Goal: Entertainment & Leisure: Consume media (video, audio)

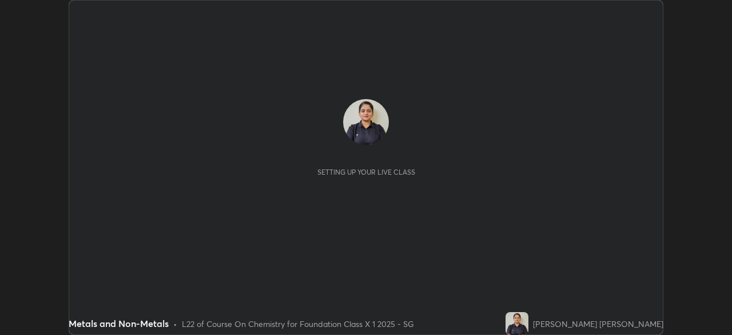
scroll to position [335, 732]
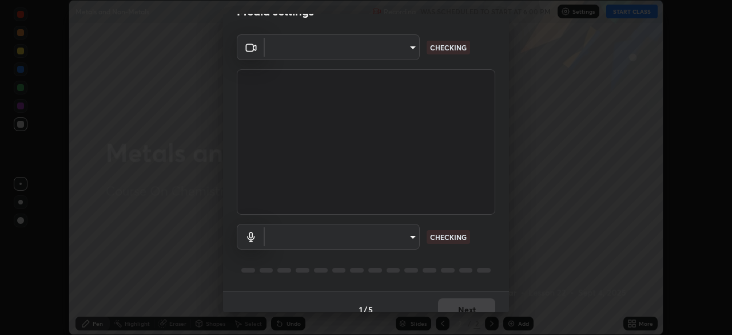
type input "846d0ba8f5080ab81b5b071cdfefeec17a04dc93fe71064fe08a1f5c66129023"
type input "default"
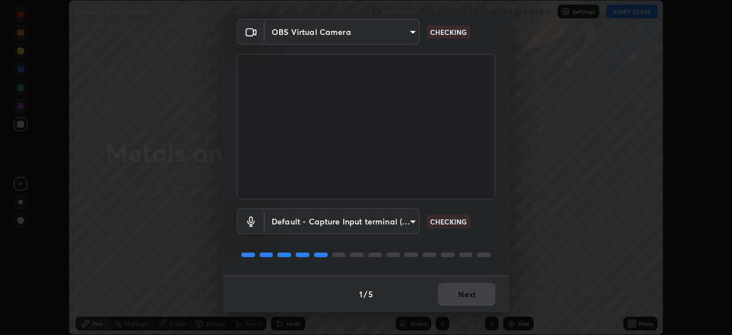
click at [481, 230] on div "Default - Capture Input terminal (Digital Array MIC) (2207:0019) default CHECKI…" at bounding box center [366, 221] width 259 height 26
click at [487, 228] on div "Default - Capture Input terminal (Digital Array MIC) (2207:0019) default CHECKI…" at bounding box center [366, 221] width 259 height 26
click at [487, 230] on div "Default - Capture Input terminal (Digital Array MIC) (2207:0019) default CHECKI…" at bounding box center [366, 221] width 259 height 26
click at [489, 231] on div "Default - Capture Input terminal (Digital Array MIC) (2207:0019) default CHECKI…" at bounding box center [366, 221] width 259 height 26
click at [489, 232] on div "Default - Capture Input terminal (Digital Array MIC) (2207:0019) default CHECKI…" at bounding box center [366, 221] width 259 height 26
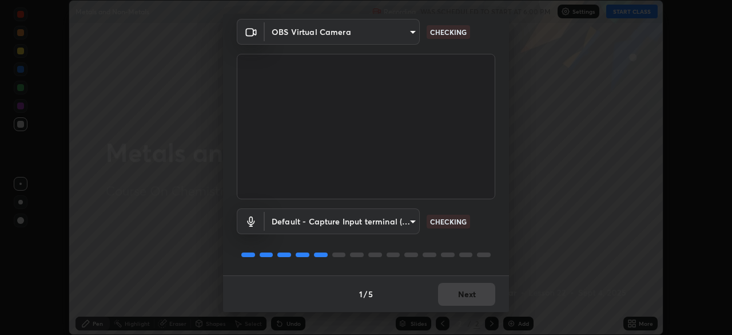
click at [490, 233] on div "Default - Capture Input terminal (Digital Array MIC) (2207:0019) default CHECKI…" at bounding box center [366, 221] width 259 height 26
click at [488, 236] on div "Default - Capture Input terminal (Digital Array MIC) (2207:0019) default CHECKI…" at bounding box center [366, 237] width 259 height 76
click at [486, 240] on div "Default - Capture Input terminal (Digital Array MIC) (2207:0019) default CHECKI…" at bounding box center [366, 237] width 259 height 76
click at [485, 241] on div "Default - Capture Input terminal (Digital Array MIC) (2207:0019) default CHECKI…" at bounding box center [366, 237] width 259 height 76
click at [485, 242] on div "Default - Capture Input terminal (Digital Array MIC) (2207:0019) default CHECKI…" at bounding box center [366, 237] width 259 height 76
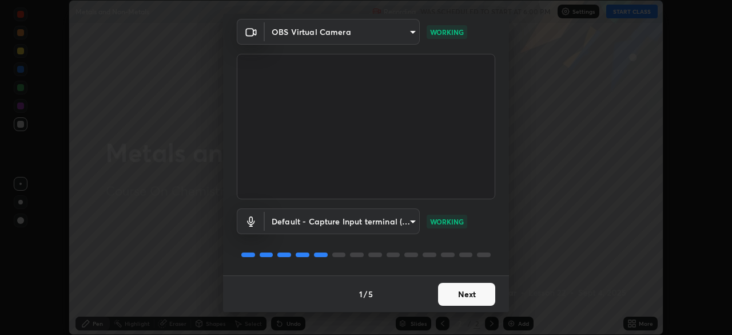
click at [470, 292] on button "Next" at bounding box center [466, 294] width 57 height 23
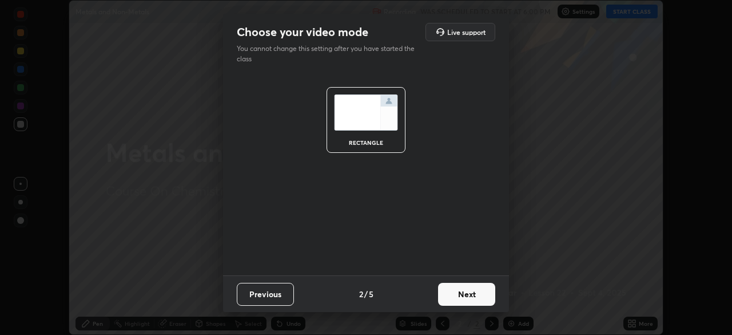
scroll to position [0, 0]
click at [473, 292] on button "Next" at bounding box center [466, 294] width 57 height 23
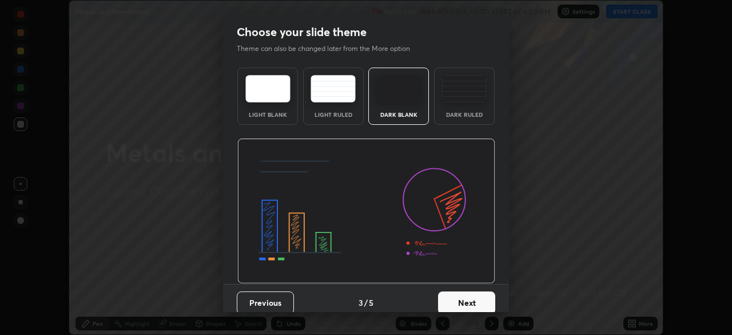
click at [474, 295] on button "Next" at bounding box center [466, 302] width 57 height 23
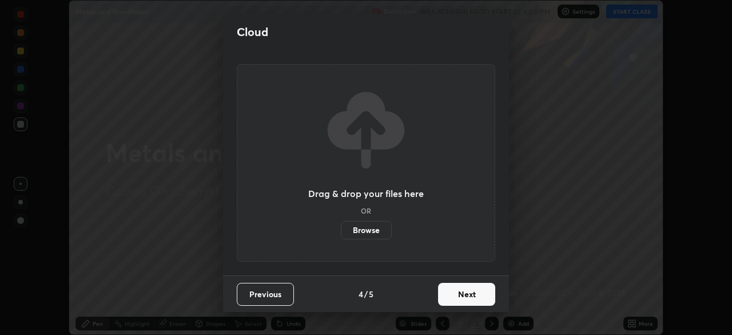
click at [463, 296] on button "Next" at bounding box center [466, 294] width 57 height 23
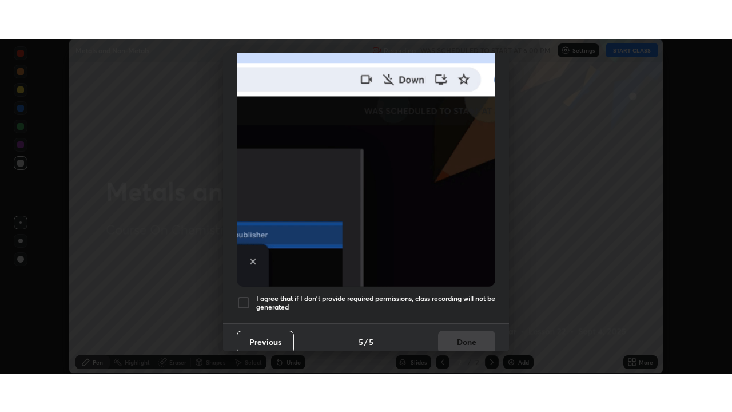
scroll to position [274, 0]
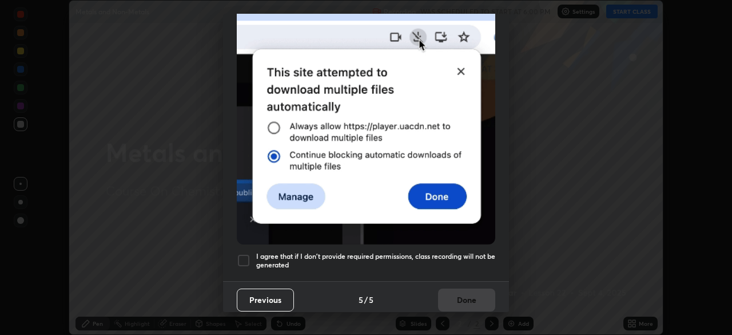
click at [458, 252] on h5 "I agree that if I don't provide required permissions, class recording will not …" at bounding box center [375, 261] width 239 height 18
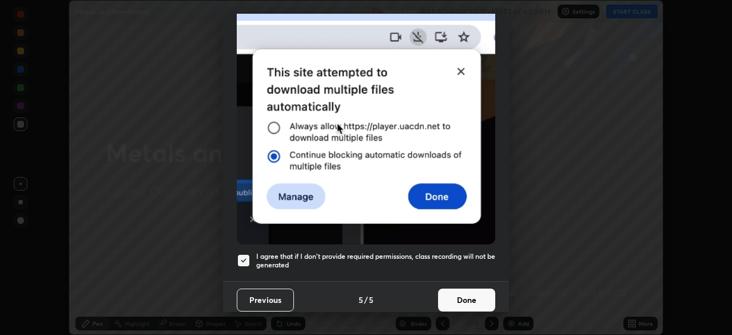
click at [459, 288] on button "Done" at bounding box center [466, 299] width 57 height 23
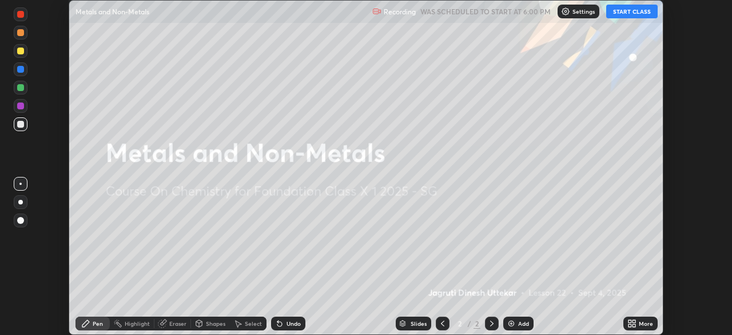
click at [625, 14] on button "START CLASS" at bounding box center [631, 12] width 51 height 14
click at [619, 13] on img "button" at bounding box center [620, 11] width 9 height 9
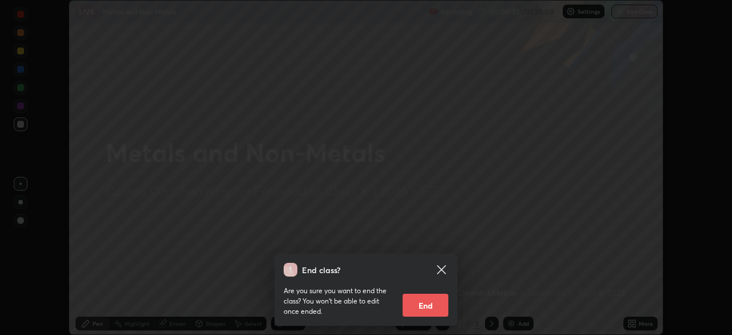
click at [442, 269] on icon at bounding box center [441, 269] width 9 height 9
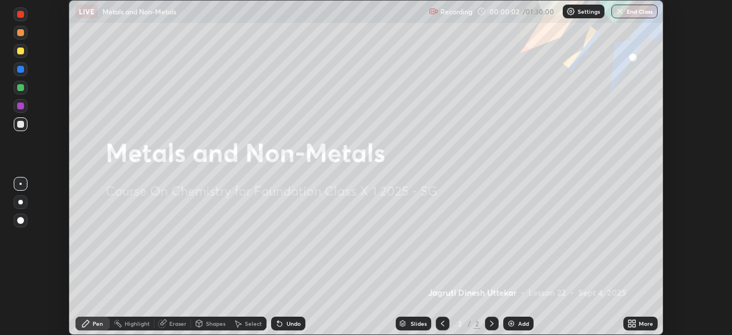
click at [642, 323] on div "More" at bounding box center [646, 323] width 14 height 6
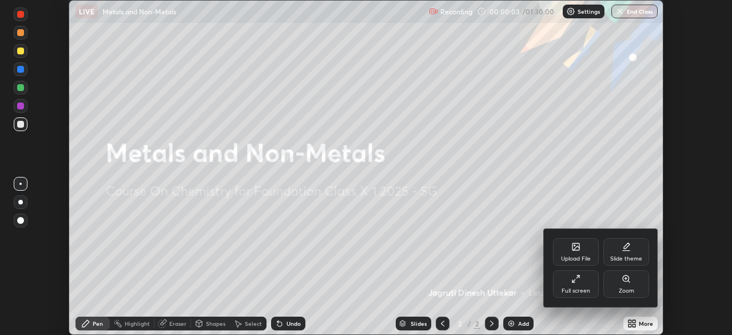
click at [576, 281] on icon at bounding box center [576, 278] width 9 height 9
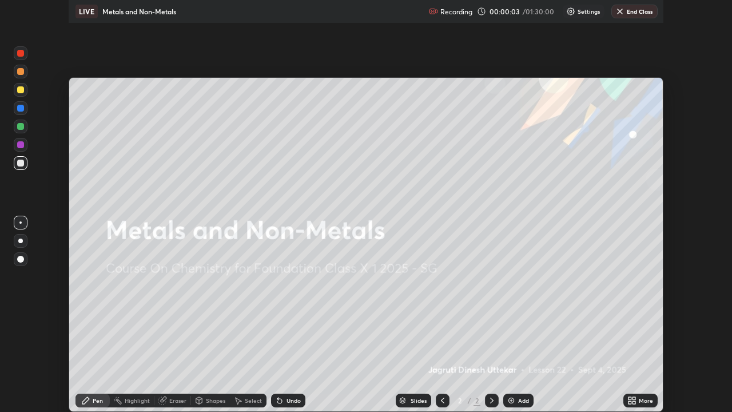
scroll to position [412, 732]
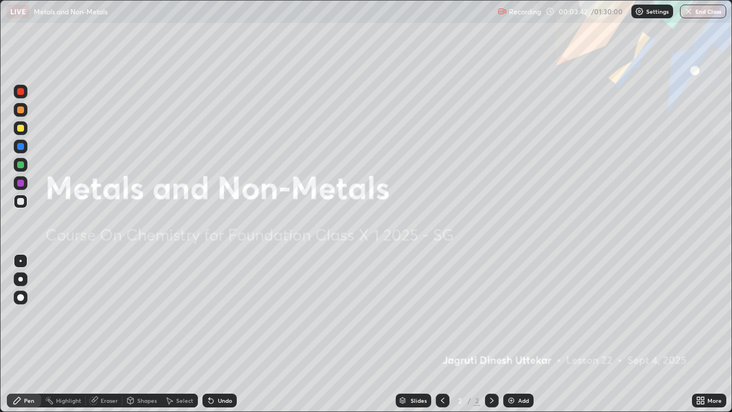
click at [523, 334] on div "Add" at bounding box center [523, 401] width 11 height 6
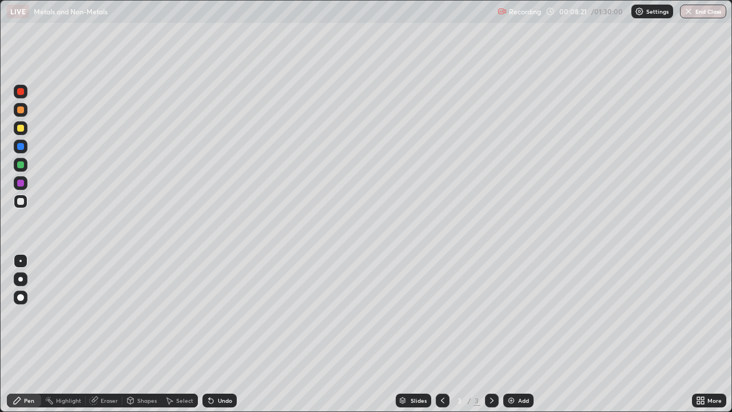
click at [216, 334] on div "Undo" at bounding box center [220, 401] width 34 height 14
click at [233, 334] on div "Undo" at bounding box center [220, 401] width 34 height 14
click at [225, 334] on div "Undo" at bounding box center [225, 401] width 14 height 6
click at [216, 334] on div "Undo" at bounding box center [220, 401] width 34 height 14
click at [220, 334] on div "Undo" at bounding box center [225, 401] width 14 height 6
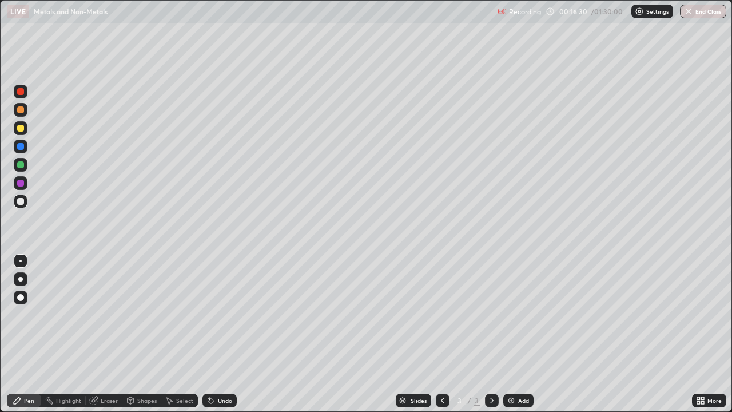
click at [218, 334] on div "Undo" at bounding box center [225, 401] width 14 height 6
click at [219, 334] on div "Undo" at bounding box center [220, 401] width 34 height 14
click at [223, 334] on div "Undo" at bounding box center [225, 401] width 14 height 6
click at [225, 334] on div "Undo" at bounding box center [220, 401] width 34 height 14
click at [517, 334] on div "Add" at bounding box center [518, 401] width 30 height 14
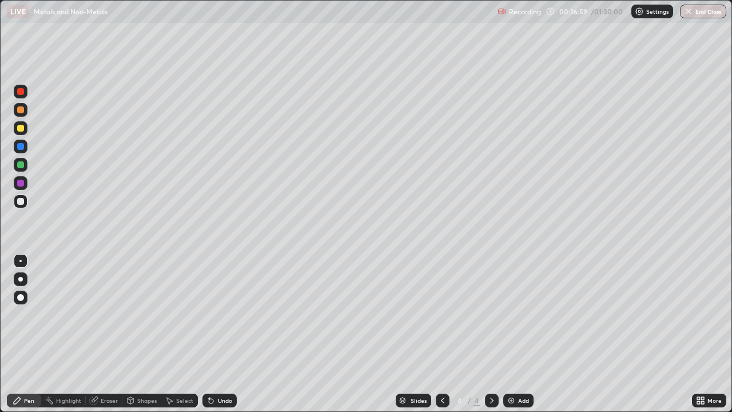
click at [442, 334] on div at bounding box center [443, 401] width 14 height 14
click at [487, 334] on icon at bounding box center [491, 400] width 9 height 9
click at [218, 334] on div "Undo" at bounding box center [225, 401] width 14 height 6
click at [219, 334] on div "Undo" at bounding box center [225, 401] width 14 height 6
click at [106, 334] on div "Eraser" at bounding box center [109, 401] width 17 height 6
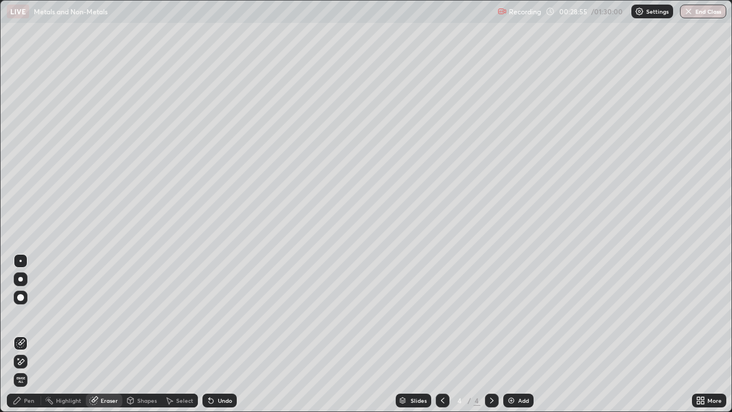
click at [22, 334] on div "Pen" at bounding box center [24, 401] width 34 height 14
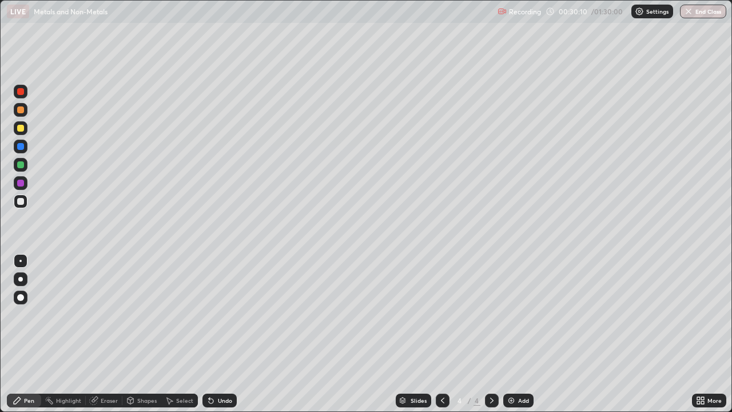
click at [219, 334] on div "Undo" at bounding box center [225, 401] width 14 height 6
click at [209, 334] on icon at bounding box center [211, 401] width 5 height 5
click at [215, 334] on div "Undo" at bounding box center [220, 401] width 34 height 14
click at [21, 127] on div at bounding box center [20, 128] width 7 height 7
click at [219, 334] on div "Undo" at bounding box center [220, 401] width 34 height 14
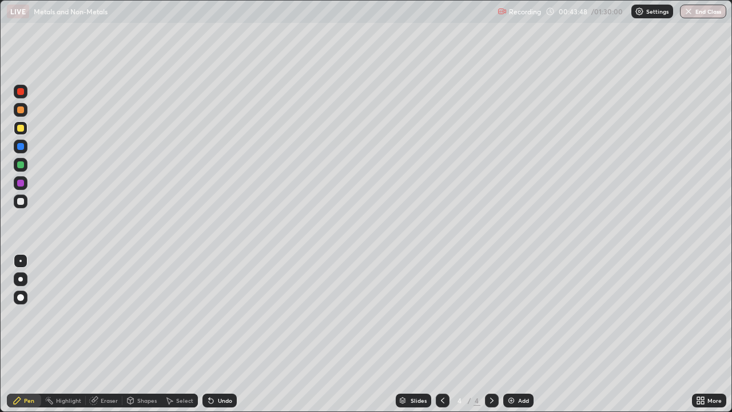
click at [106, 334] on div "Eraser" at bounding box center [104, 401] width 37 height 14
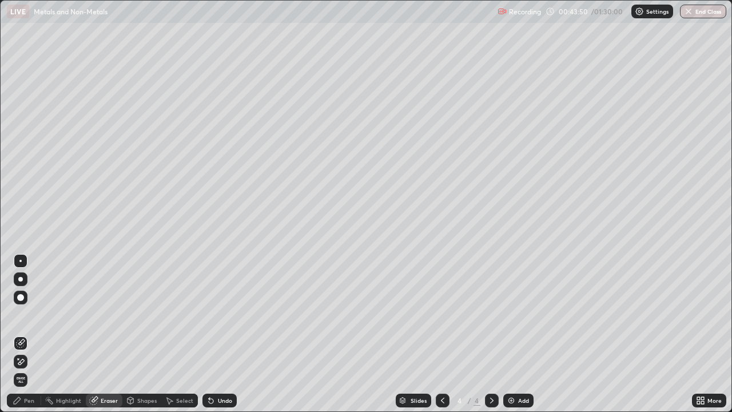
click at [29, 334] on div "Pen" at bounding box center [29, 401] width 10 height 6
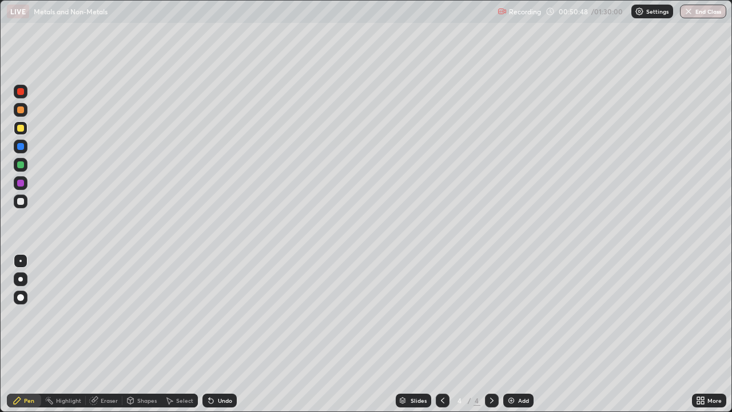
click at [219, 334] on div "Undo" at bounding box center [225, 401] width 14 height 6
click at [515, 334] on div "Add" at bounding box center [518, 401] width 30 height 14
click at [220, 334] on div "Undo" at bounding box center [225, 401] width 14 height 6
click at [218, 334] on div "Undo" at bounding box center [225, 401] width 14 height 6
click at [223, 334] on div "Undo" at bounding box center [220, 401] width 34 height 14
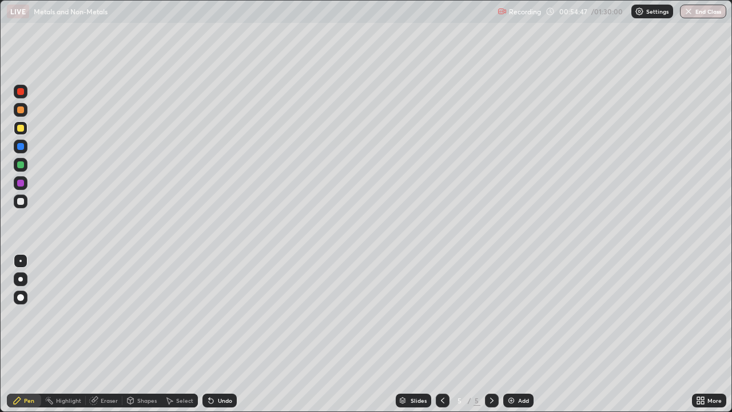
click at [209, 334] on icon at bounding box center [209, 398] width 1 height 1
click at [222, 334] on div "Undo" at bounding box center [220, 401] width 34 height 14
click at [22, 200] on div at bounding box center [20, 201] width 7 height 7
click at [232, 334] on div "Undo" at bounding box center [220, 401] width 34 height 14
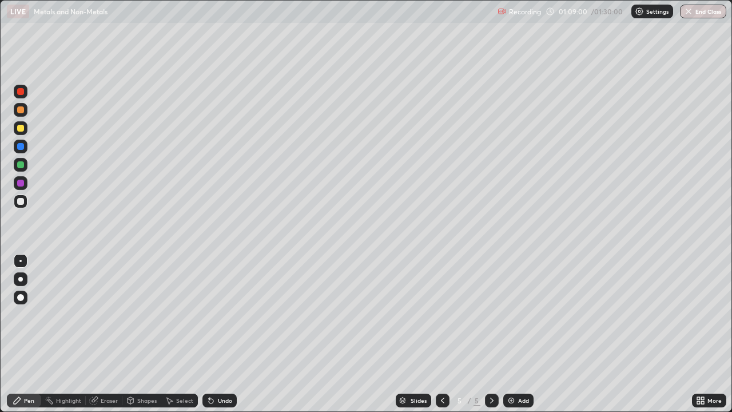
click at [515, 334] on img at bounding box center [511, 400] width 9 height 9
click at [219, 334] on div "Undo" at bounding box center [225, 401] width 14 height 6
click at [212, 334] on div "Undo" at bounding box center [220, 401] width 34 height 14
click at [223, 334] on div "Undo" at bounding box center [225, 401] width 14 height 6
click at [224, 334] on div "Undo" at bounding box center [225, 401] width 14 height 6
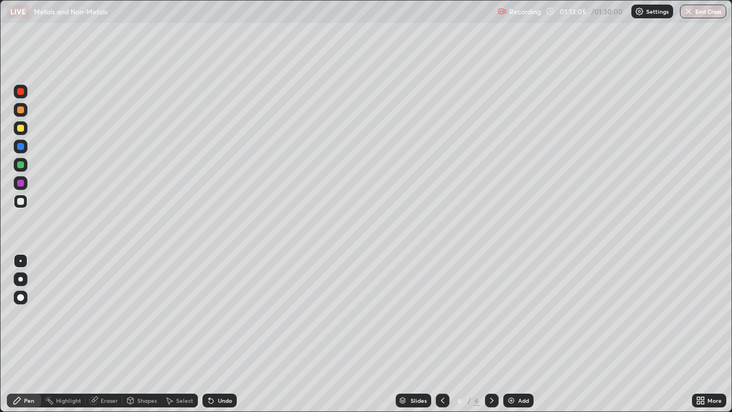
click at [224, 334] on div "Undo" at bounding box center [225, 401] width 14 height 6
click at [219, 334] on div "Undo" at bounding box center [225, 401] width 14 height 6
click at [220, 334] on div "Undo" at bounding box center [220, 401] width 34 height 14
click at [209, 334] on icon at bounding box center [211, 401] width 5 height 5
click at [215, 334] on div "Undo" at bounding box center [220, 401] width 34 height 14
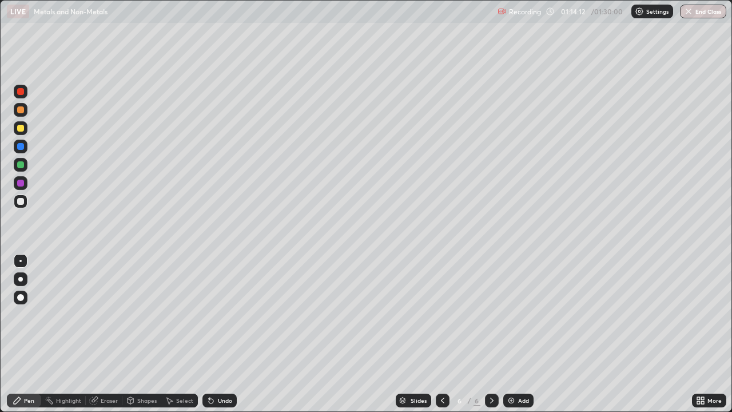
click at [101, 334] on div "Eraser" at bounding box center [109, 401] width 17 height 6
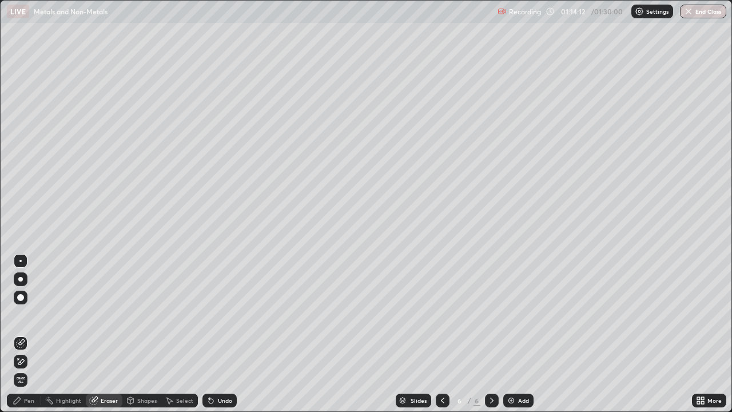
click at [18, 334] on span "Erase all" at bounding box center [20, 379] width 13 height 7
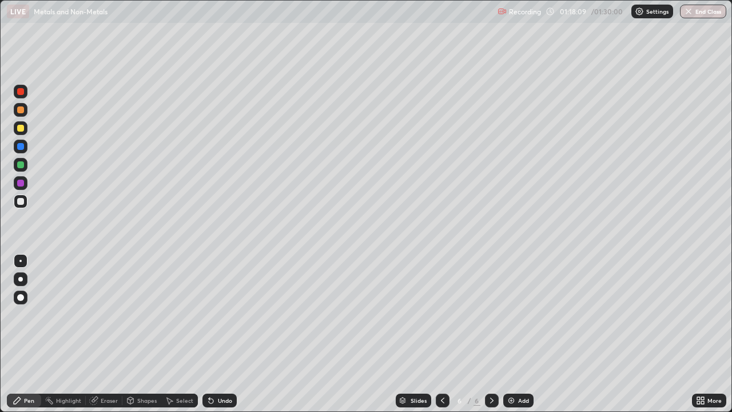
click at [110, 334] on div "Eraser" at bounding box center [109, 401] width 17 height 6
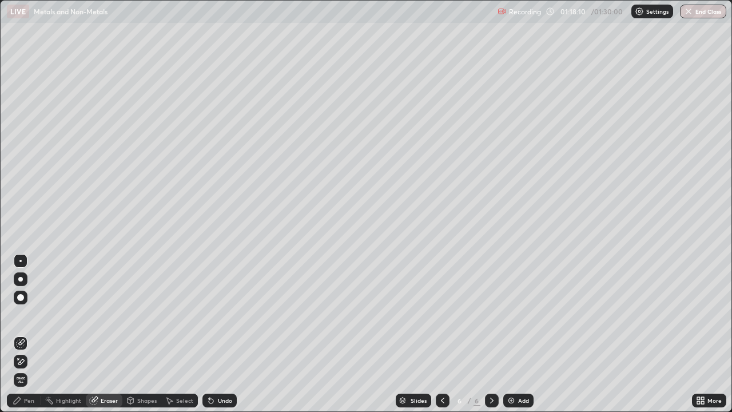
click at [20, 334] on icon at bounding box center [20, 362] width 9 height 10
click at [19, 334] on icon at bounding box center [17, 400] width 9 height 9
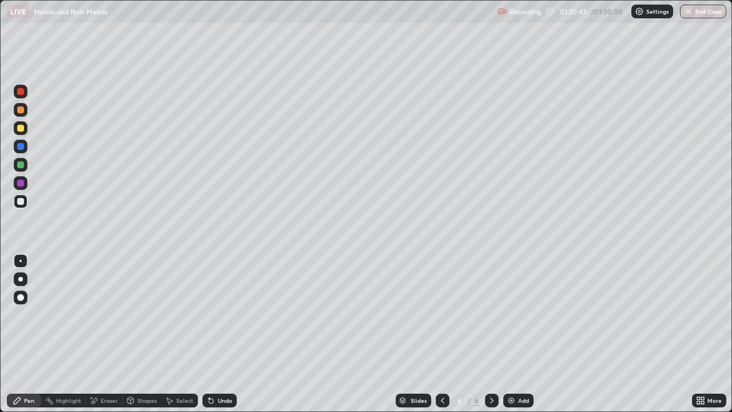
click at [101, 334] on div "Eraser" at bounding box center [109, 401] width 17 height 6
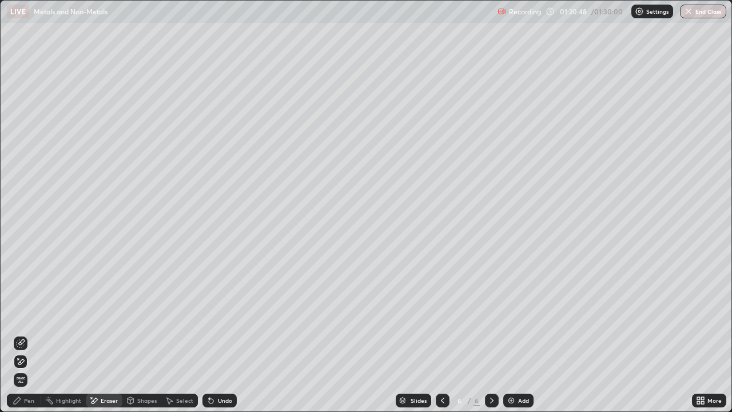
click at [34, 334] on div "Pen" at bounding box center [29, 401] width 10 height 6
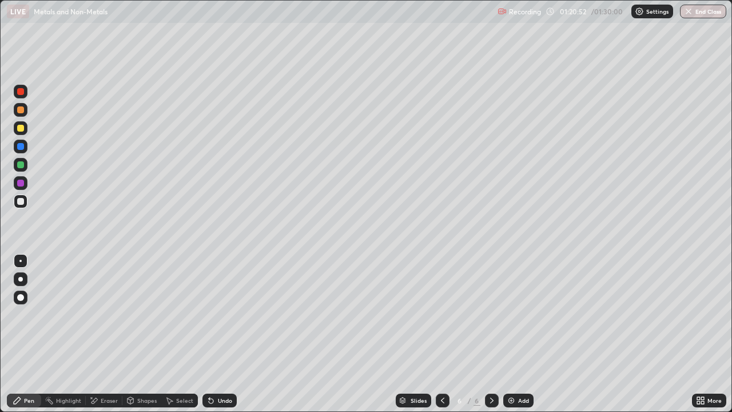
click at [262, 334] on div "Slides 6 / 6 Add" at bounding box center [464, 400] width 455 height 23
click at [103, 334] on div "Eraser" at bounding box center [109, 401] width 17 height 6
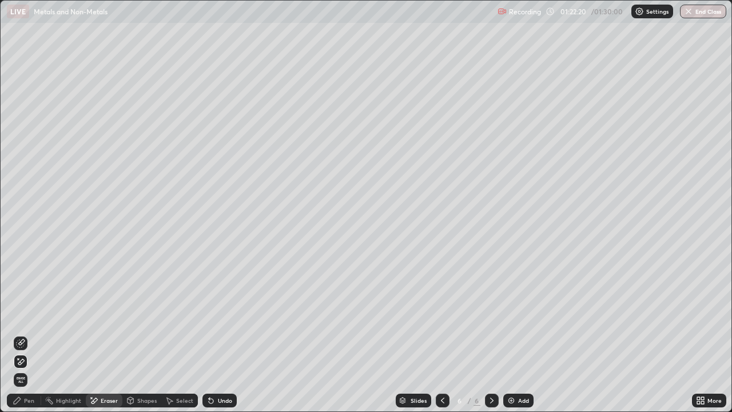
click at [30, 334] on div "Pen" at bounding box center [29, 401] width 10 height 6
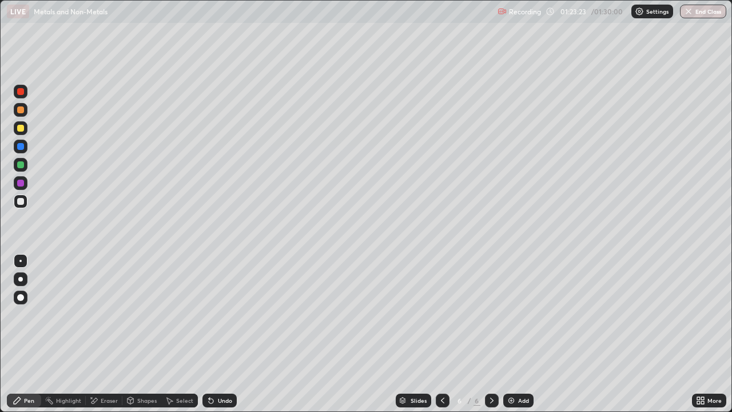
click at [108, 334] on div "Eraser" at bounding box center [109, 401] width 17 height 6
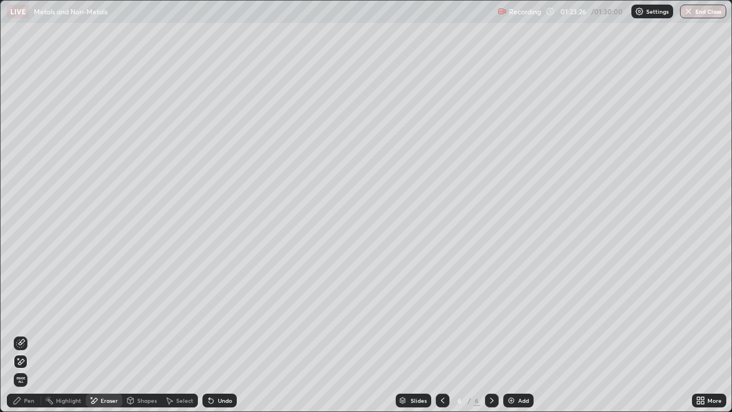
click at [26, 334] on div "Pen" at bounding box center [29, 401] width 10 height 6
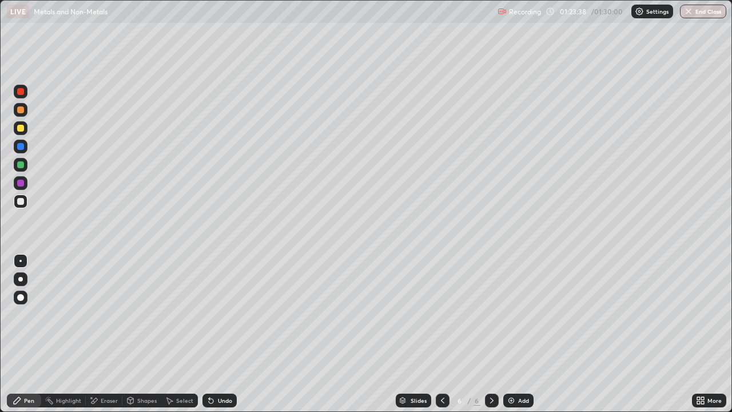
click at [101, 334] on div "Eraser" at bounding box center [109, 401] width 17 height 6
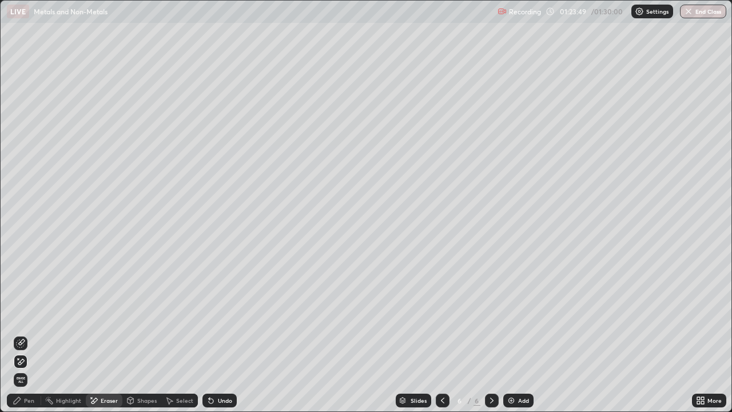
click at [26, 334] on div "Pen" at bounding box center [29, 401] width 10 height 6
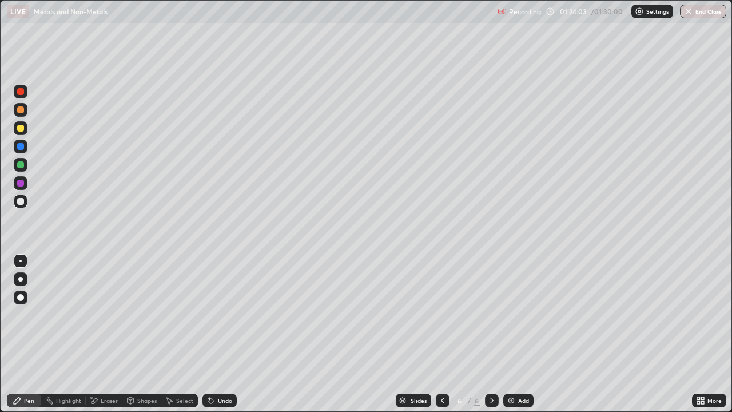
click at [106, 334] on div "Eraser" at bounding box center [104, 401] width 37 height 14
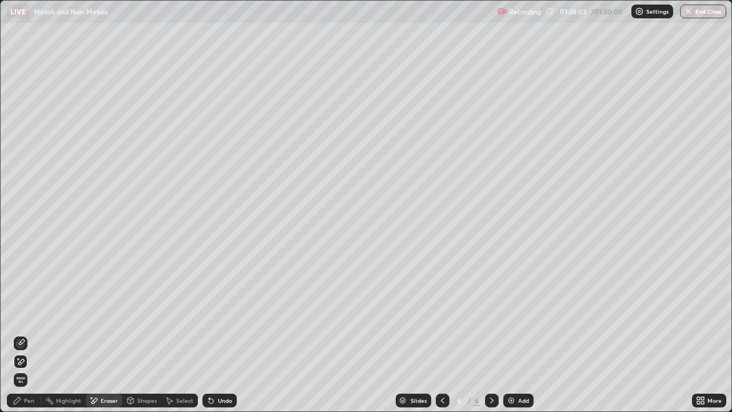
click at [21, 334] on span "Erase all" at bounding box center [20, 379] width 13 height 7
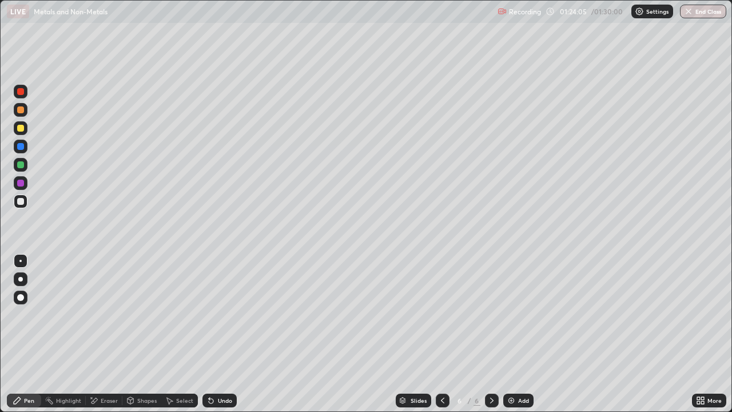
click at [438, 334] on div at bounding box center [443, 401] width 14 height 14
click at [490, 334] on icon at bounding box center [491, 400] width 9 height 9
click at [692, 13] on img "button" at bounding box center [689, 11] width 9 height 9
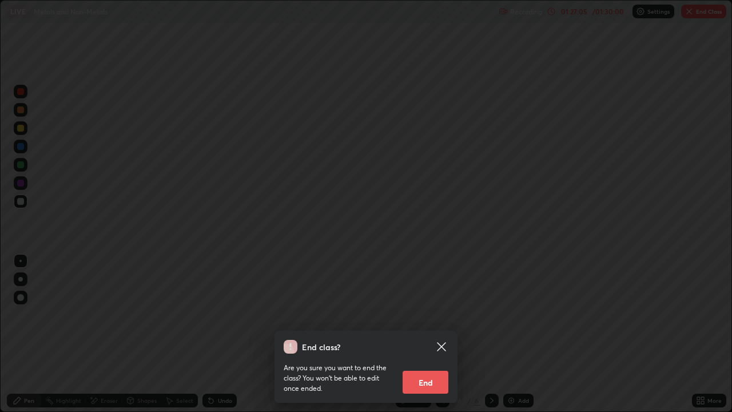
click at [434, 334] on button "End" at bounding box center [426, 382] width 46 height 23
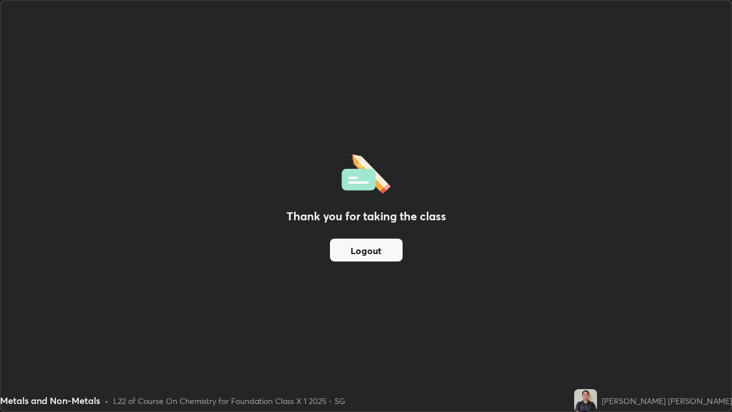
click at [394, 245] on button "Logout" at bounding box center [366, 250] width 73 height 23
